Goal: Task Accomplishment & Management: Manage account settings

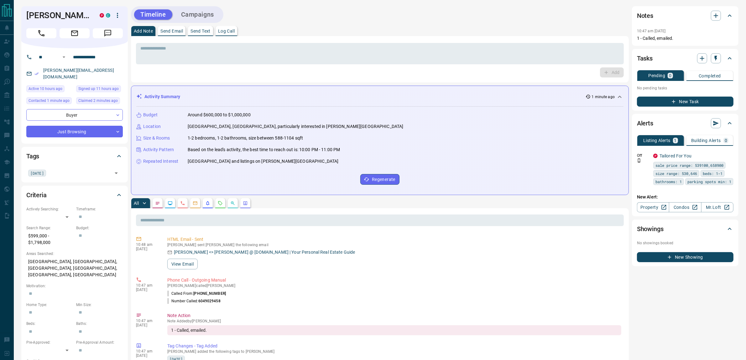
click at [207, 14] on button "Campaigns" at bounding box center [197, 14] width 45 height 10
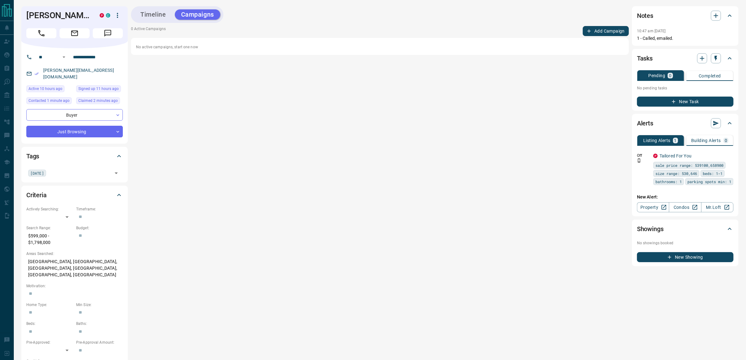
click at [602, 29] on button "Add Campaign" at bounding box center [606, 31] width 46 height 10
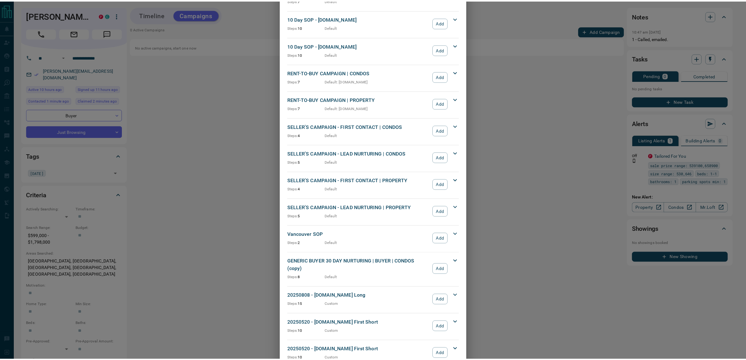
scroll to position [480, 0]
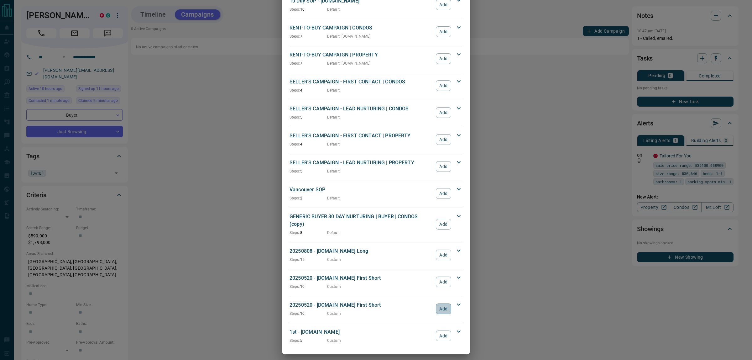
click at [441, 306] on button "Add" at bounding box center [443, 308] width 15 height 11
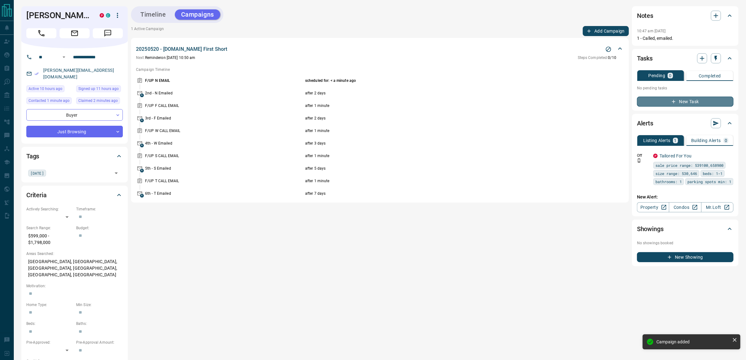
click at [679, 102] on button "New Task" at bounding box center [685, 102] width 97 height 10
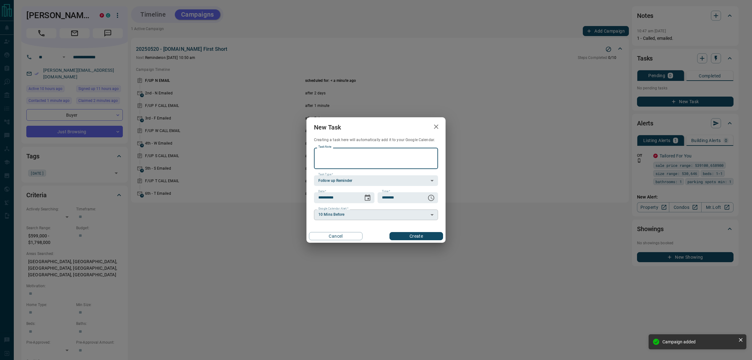
paste textarea "**********"
type textarea "**********"
click at [367, 198] on icon "Choose date, selected date is Aug 18, 2025" at bounding box center [368, 198] width 8 height 8
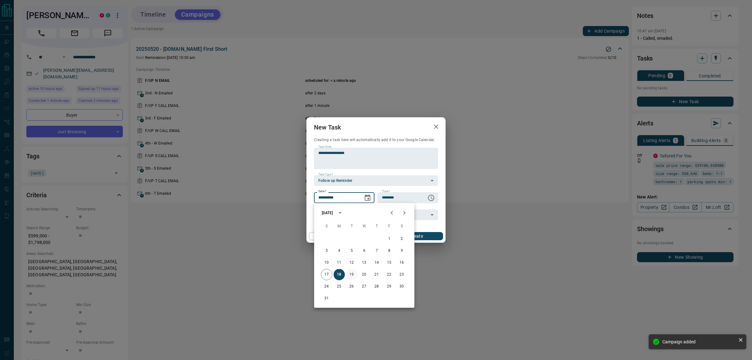
drag, startPoint x: 355, startPoint y: 277, endPoint x: 352, endPoint y: 275, distance: 3.2
click at [353, 276] on button "19" at bounding box center [351, 274] width 11 height 11
type input "**********"
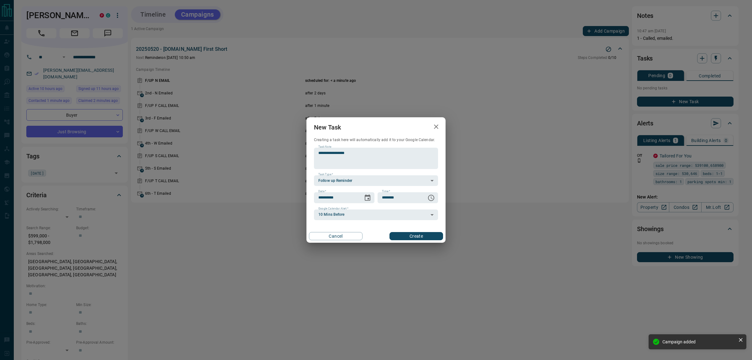
click at [432, 233] on button "Create" at bounding box center [417, 236] width 54 height 8
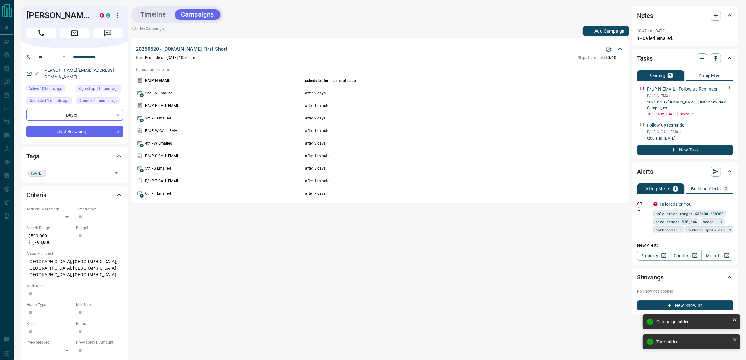
click at [729, 88] on icon "button" at bounding box center [729, 87] width 5 height 5
click at [723, 108] on li "Delete" at bounding box center [720, 108] width 28 height 9
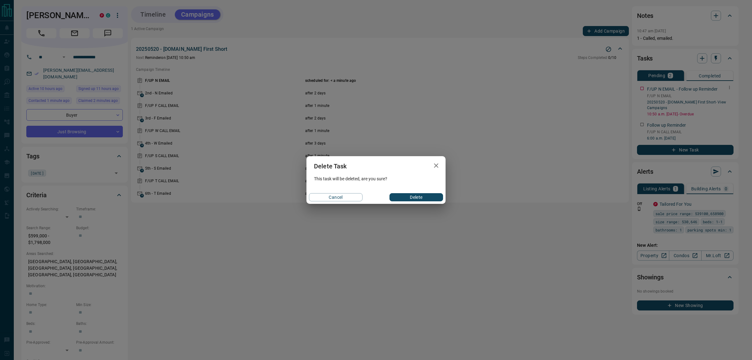
click at [428, 198] on button "Delete" at bounding box center [417, 197] width 54 height 8
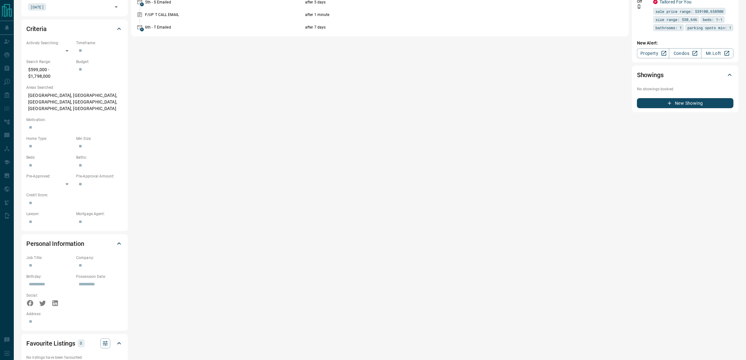
scroll to position [0, 0]
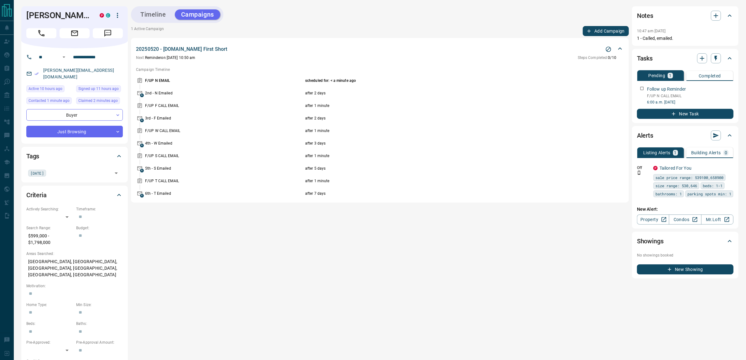
click at [160, 14] on button "Timeline" at bounding box center [153, 14] width 38 height 10
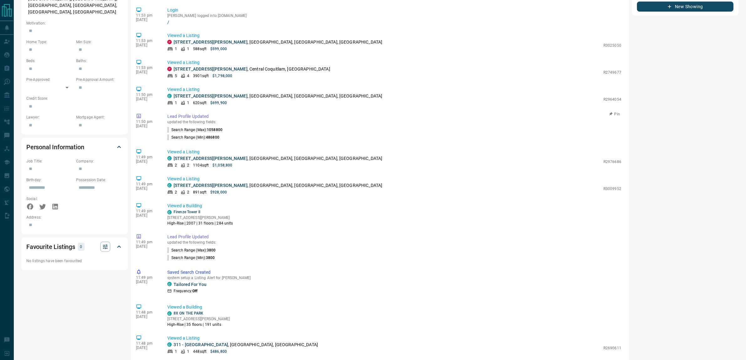
scroll to position [203, 0]
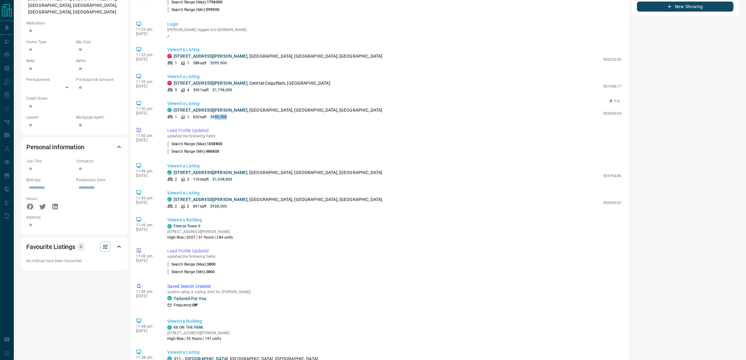
drag, startPoint x: 218, startPoint y: 116, endPoint x: 233, endPoint y: 118, distance: 15.2
click at [233, 118] on div "1 1 620 sqft $699,900" at bounding box center [383, 117] width 433 height 6
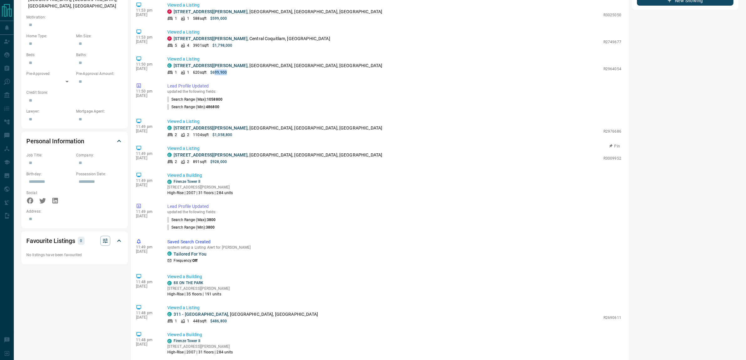
scroll to position [388, 0]
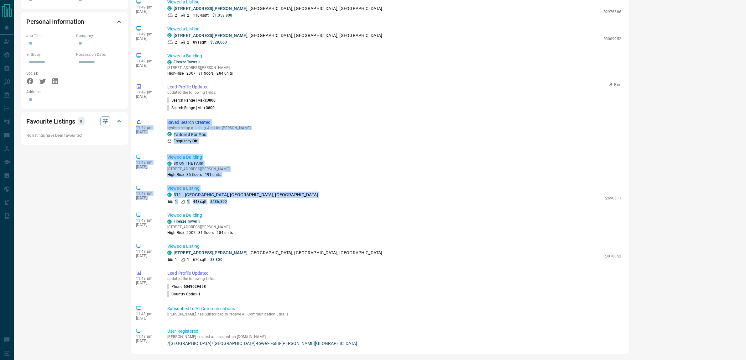
drag, startPoint x: 229, startPoint y: 198, endPoint x: 279, endPoint y: 118, distance: 94.7
click at [260, 104] on div "10:50 am [DATE] Campaign Started - Manual [PERSON_NAME] manually started a camp…" at bounding box center [380, 96] width 488 height 501
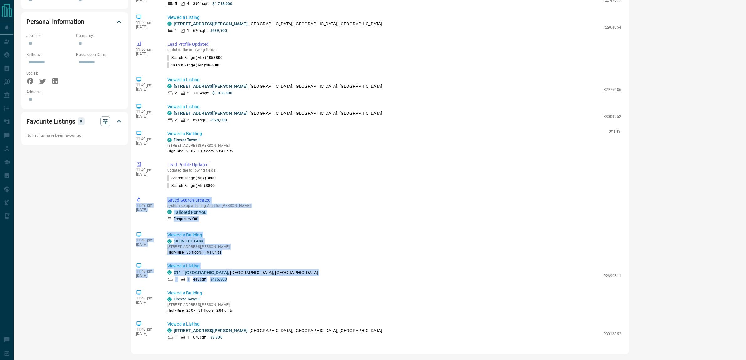
scroll to position [125, 0]
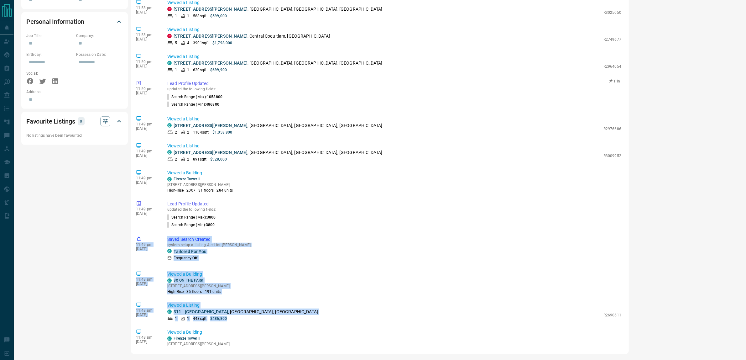
drag, startPoint x: 286, startPoint y: 163, endPoint x: 309, endPoint y: 90, distance: 77.2
click at [309, 90] on div "10:50 am [DATE] Campaign Started - Manual [PERSON_NAME] manually started a camp…" at bounding box center [380, 96] width 488 height 501
click at [309, 90] on p "updated the following fields:" at bounding box center [394, 89] width 454 height 4
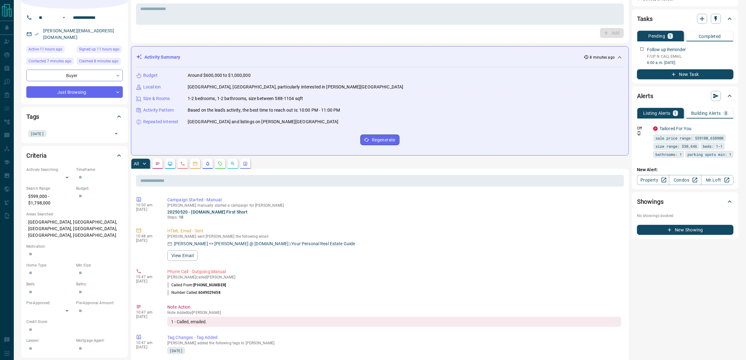
scroll to position [0, 0]
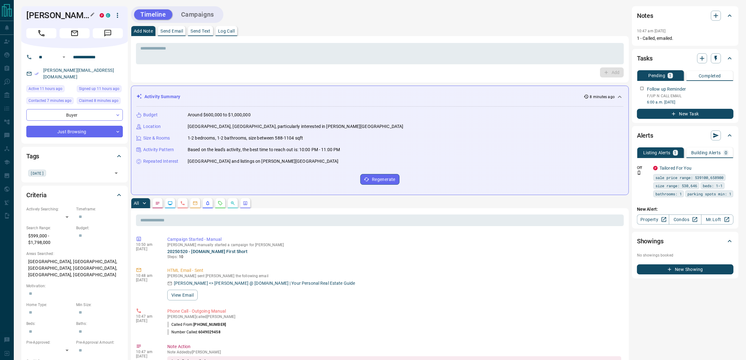
click at [37, 15] on h1 "[PERSON_NAME]" at bounding box center [58, 15] width 64 height 10
drag, startPoint x: 37, startPoint y: 15, endPoint x: 53, endPoint y: 14, distance: 16.3
click at [53, 14] on h1 "[PERSON_NAME]" at bounding box center [58, 15] width 64 height 10
copy h1 "[PERSON_NAME]"
